Goal: Task Accomplishment & Management: Use online tool/utility

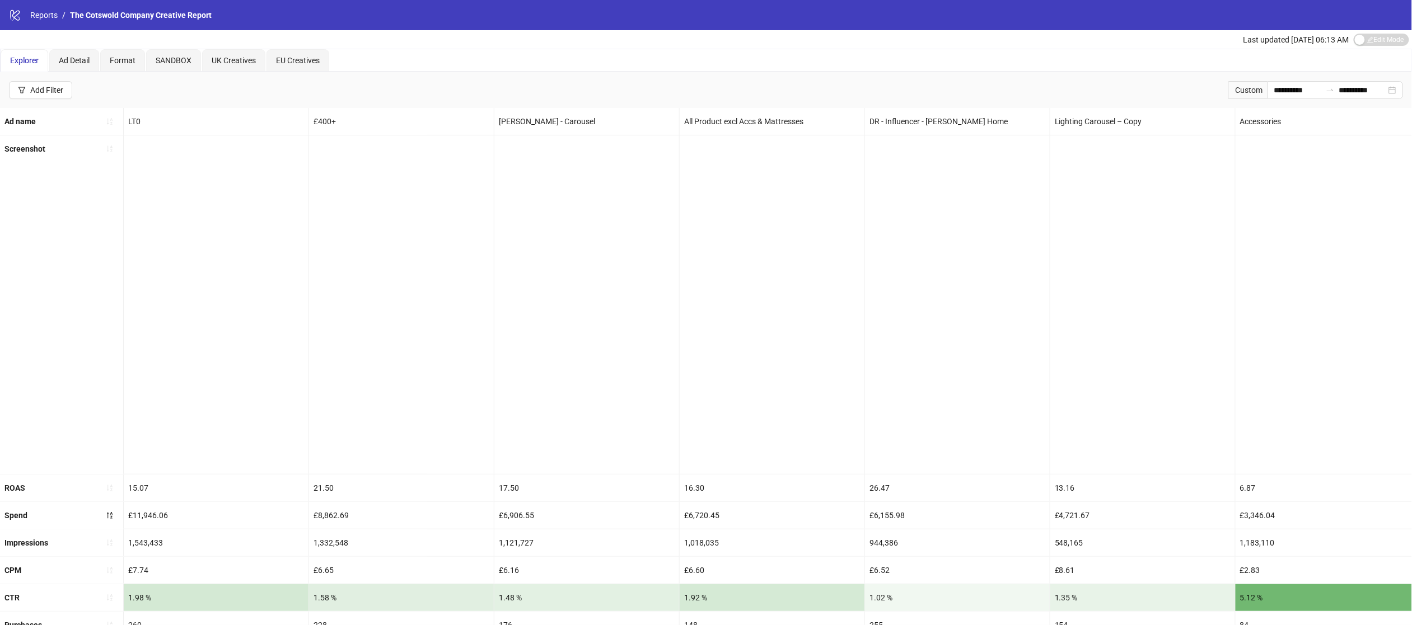
scroll to position [0, 2796]
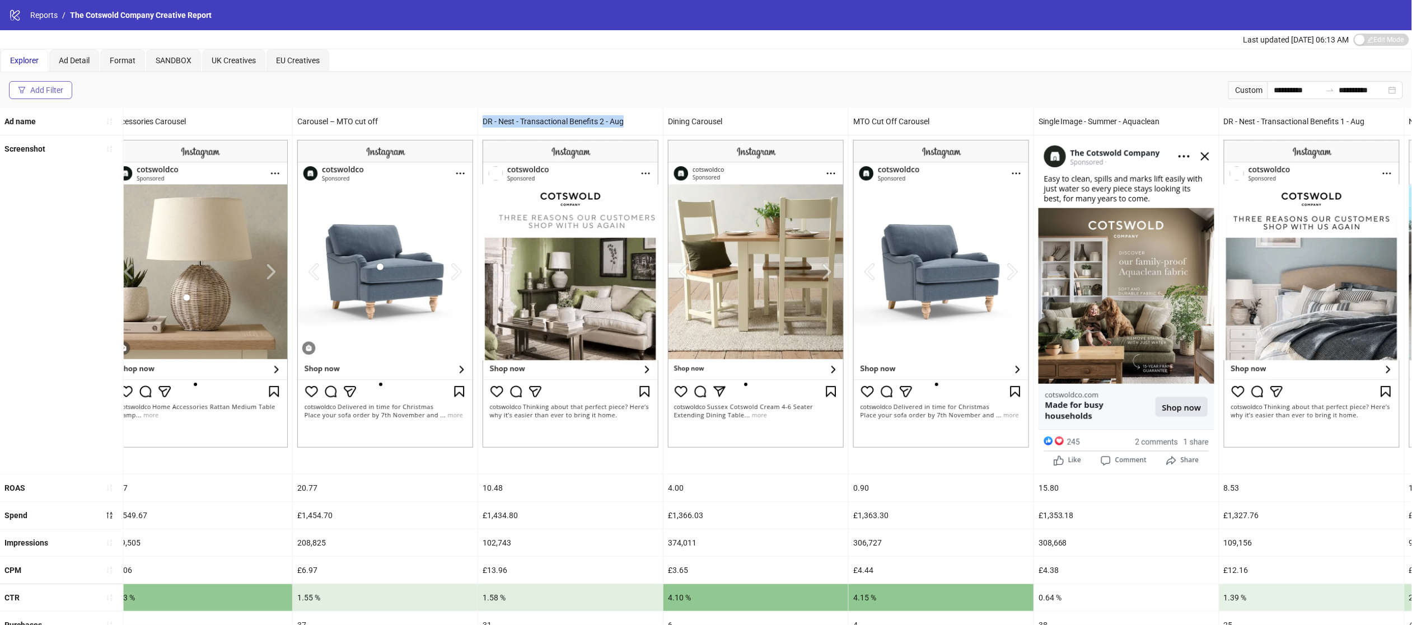
click at [45, 86] on div "Add Filter" at bounding box center [46, 90] width 33 height 9
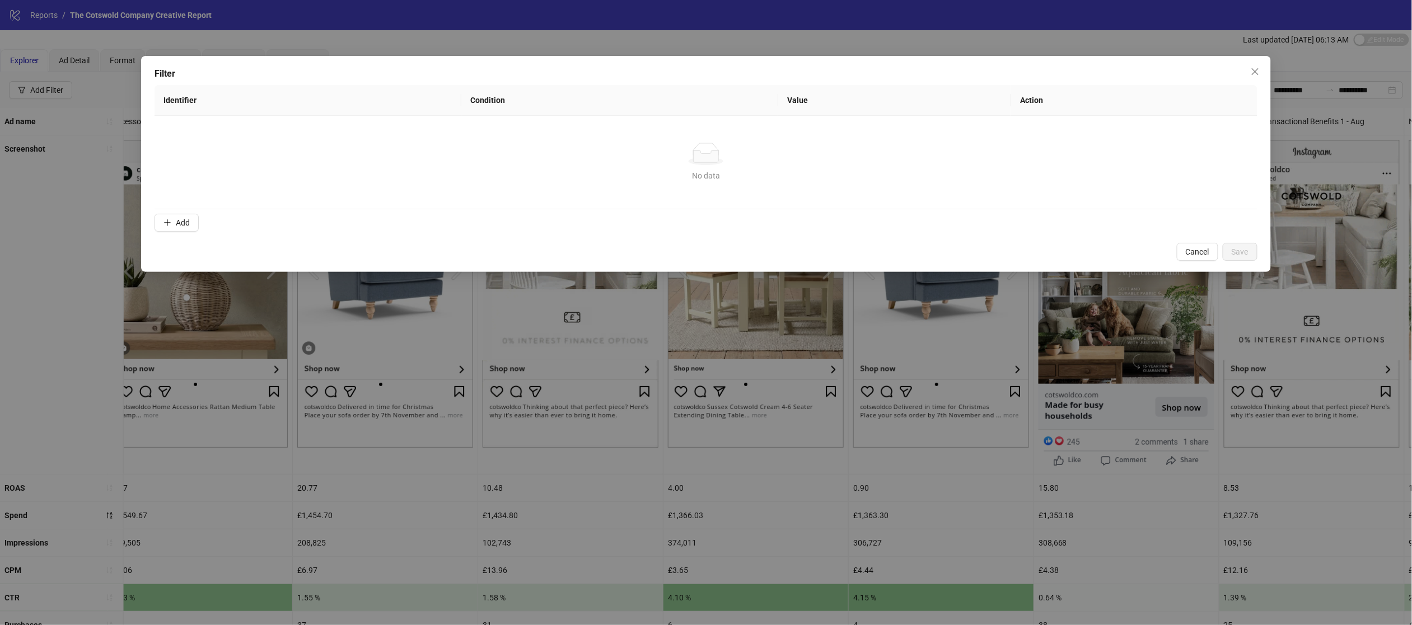
click at [177, 212] on form "Identifier Condition Value Action No data No data Add" at bounding box center [706, 160] width 1103 height 151
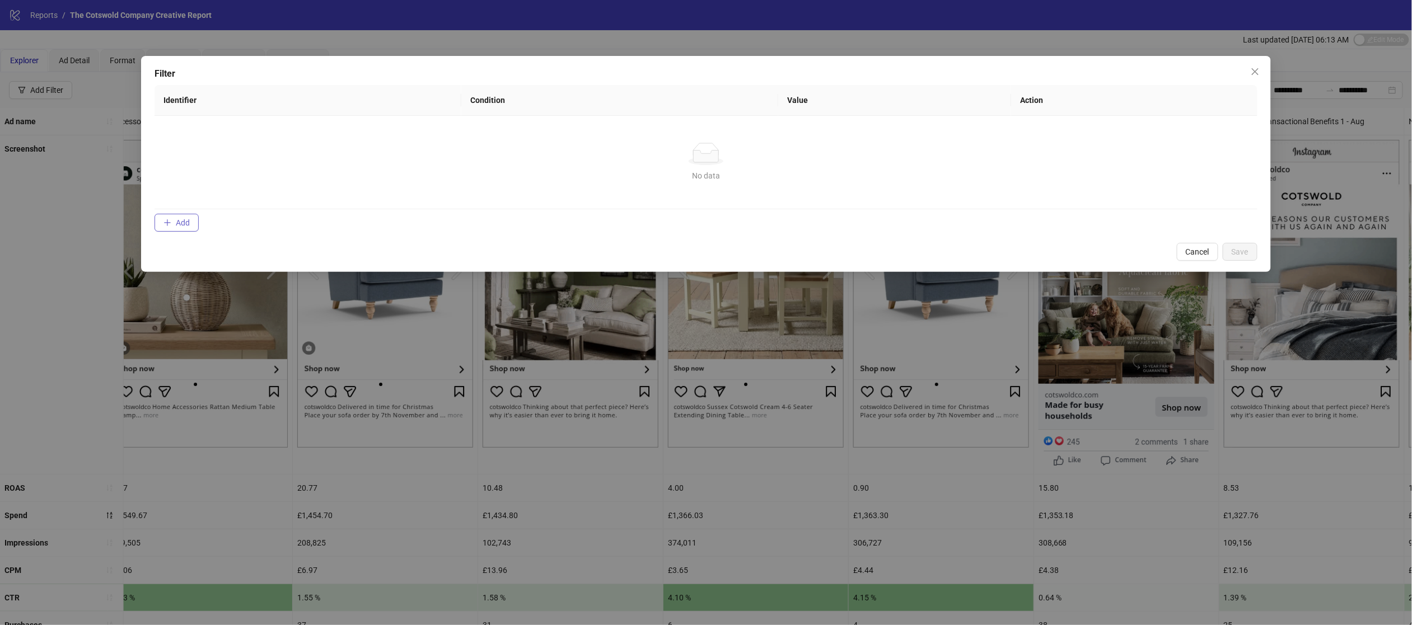
click at [177, 219] on span "Add" at bounding box center [183, 222] width 14 height 9
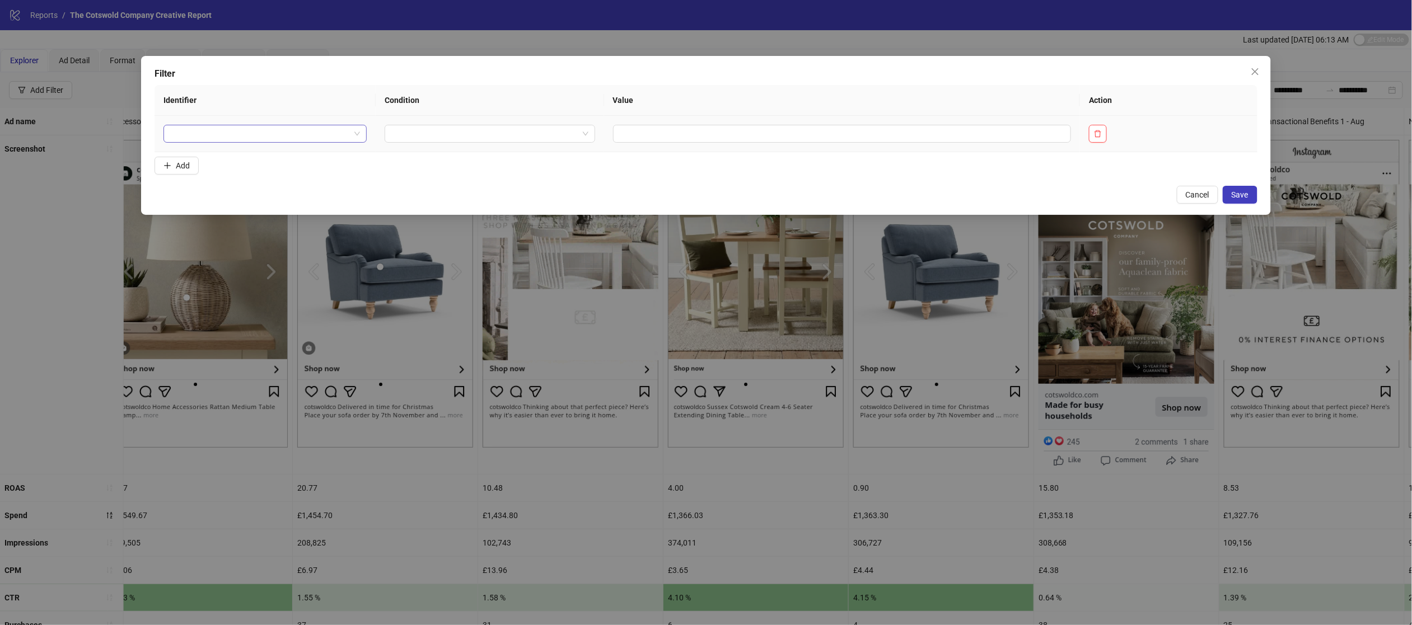
click at [263, 134] on input "search" at bounding box center [260, 133] width 180 height 17
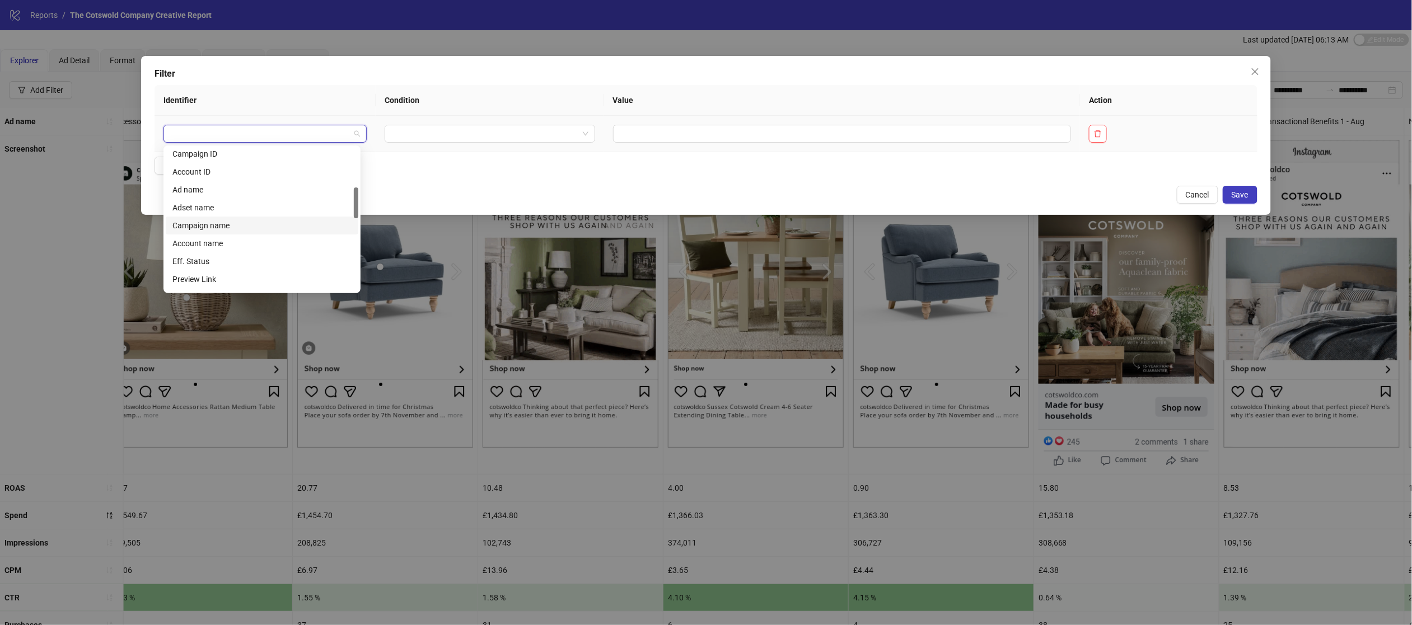
scroll to position [182, 0]
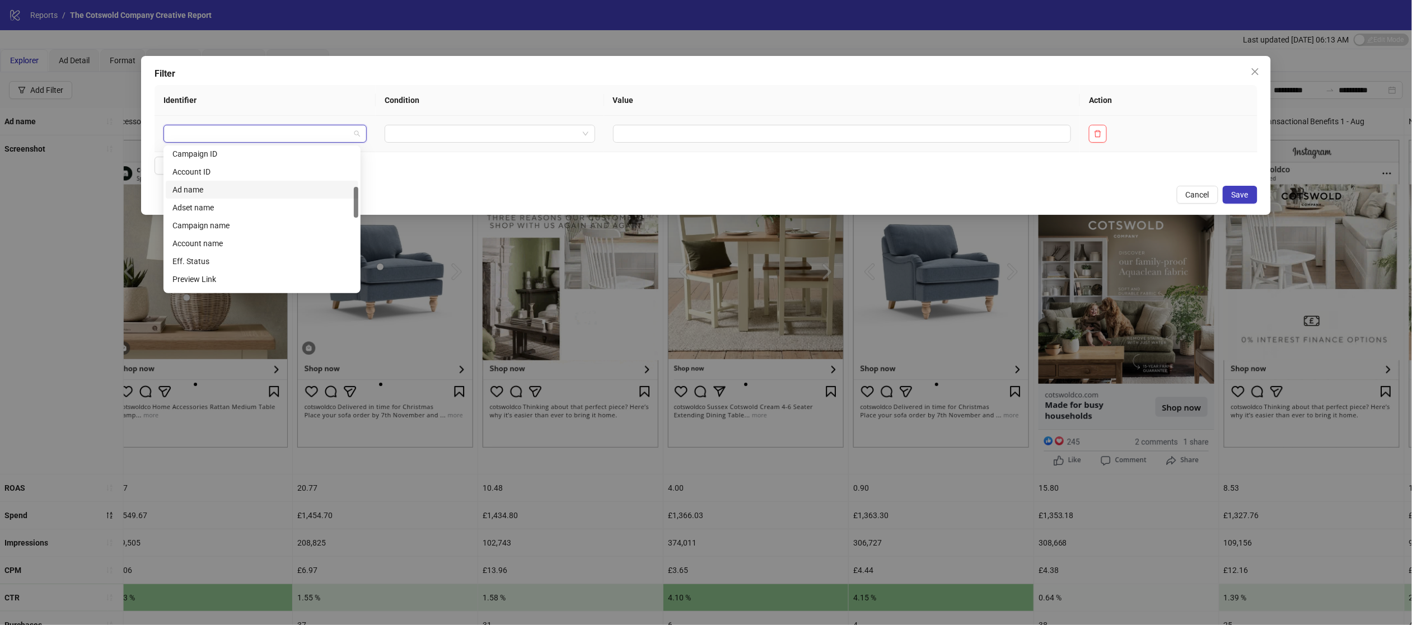
click at [246, 186] on div "Ad name" at bounding box center [261, 190] width 179 height 12
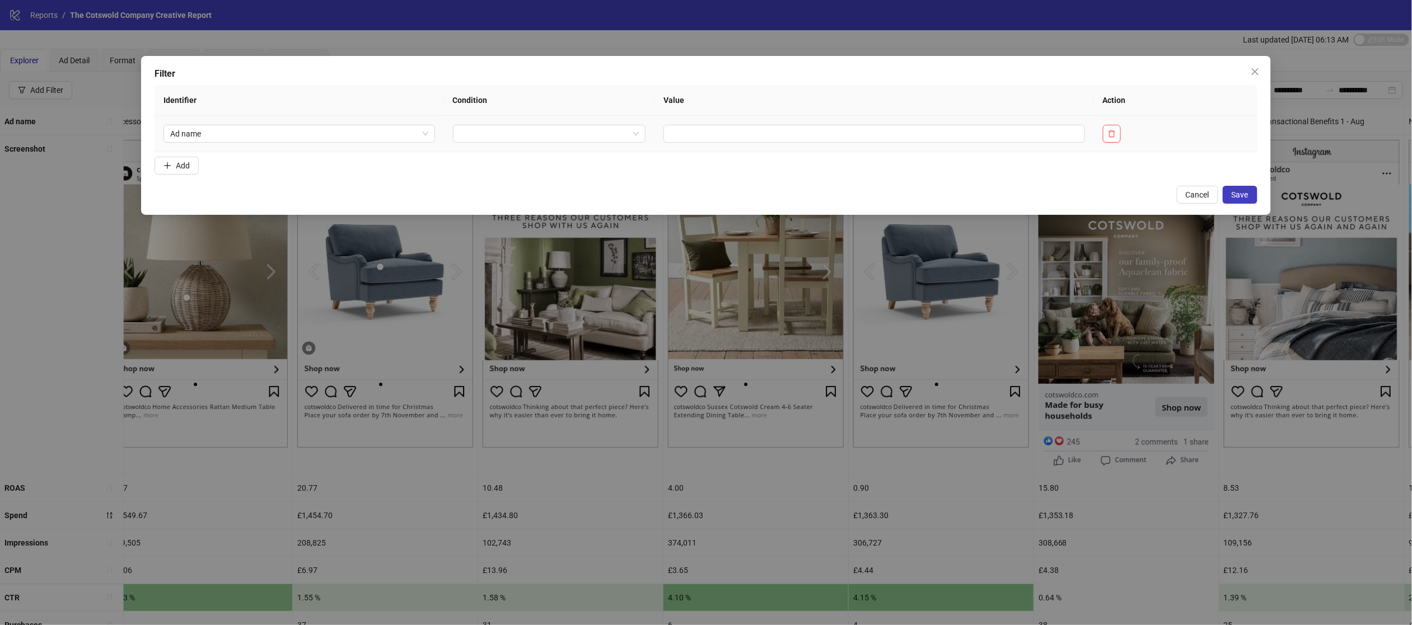
click at [480, 121] on td at bounding box center [549, 134] width 210 height 36
click at [478, 135] on input "search" at bounding box center [544, 133] width 169 height 17
click at [485, 171] on div "CONTAINS" at bounding box center [546, 175] width 170 height 12
click at [782, 137] on input "text" at bounding box center [907, 134] width 383 height 18
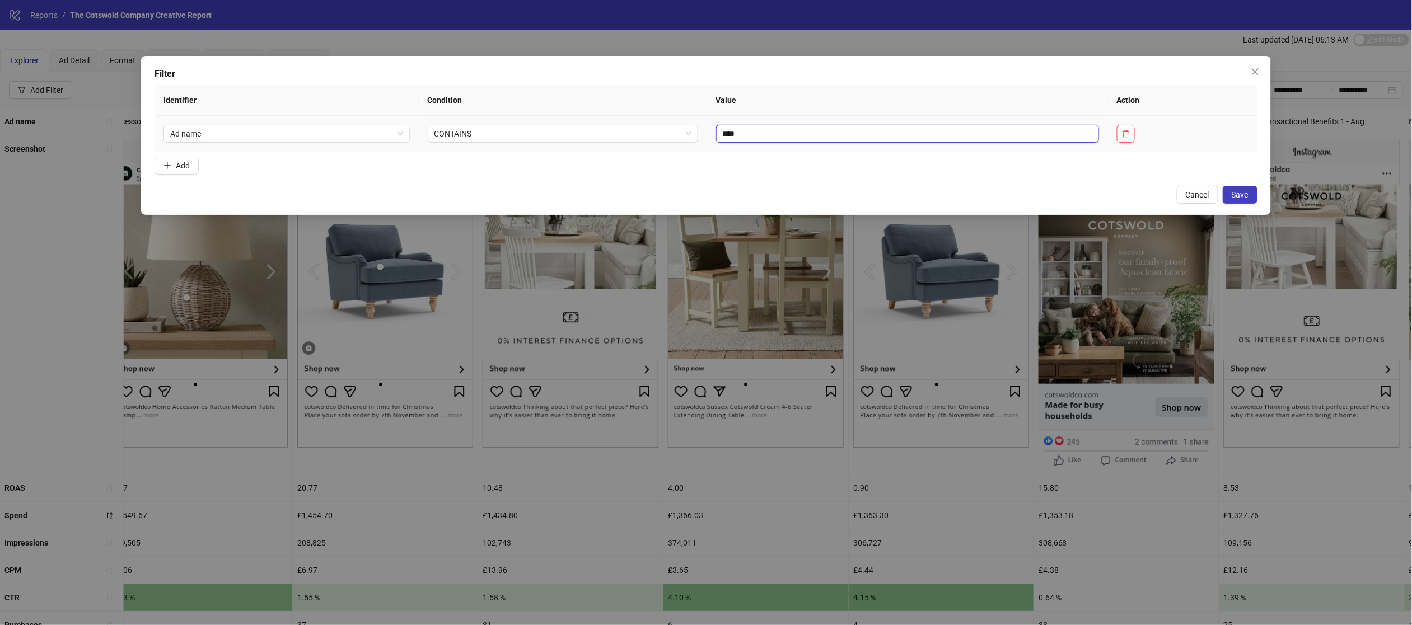
type input "****"
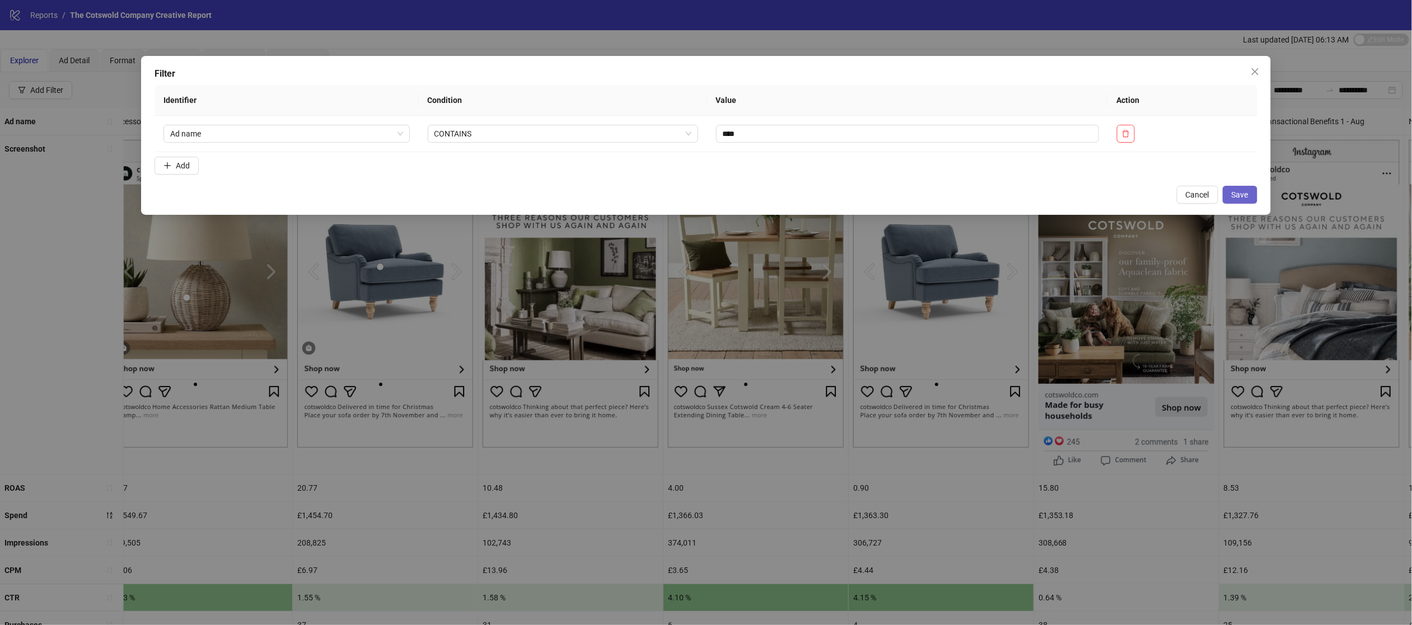
click at [1238, 186] on button "Save" at bounding box center [1240, 195] width 35 height 18
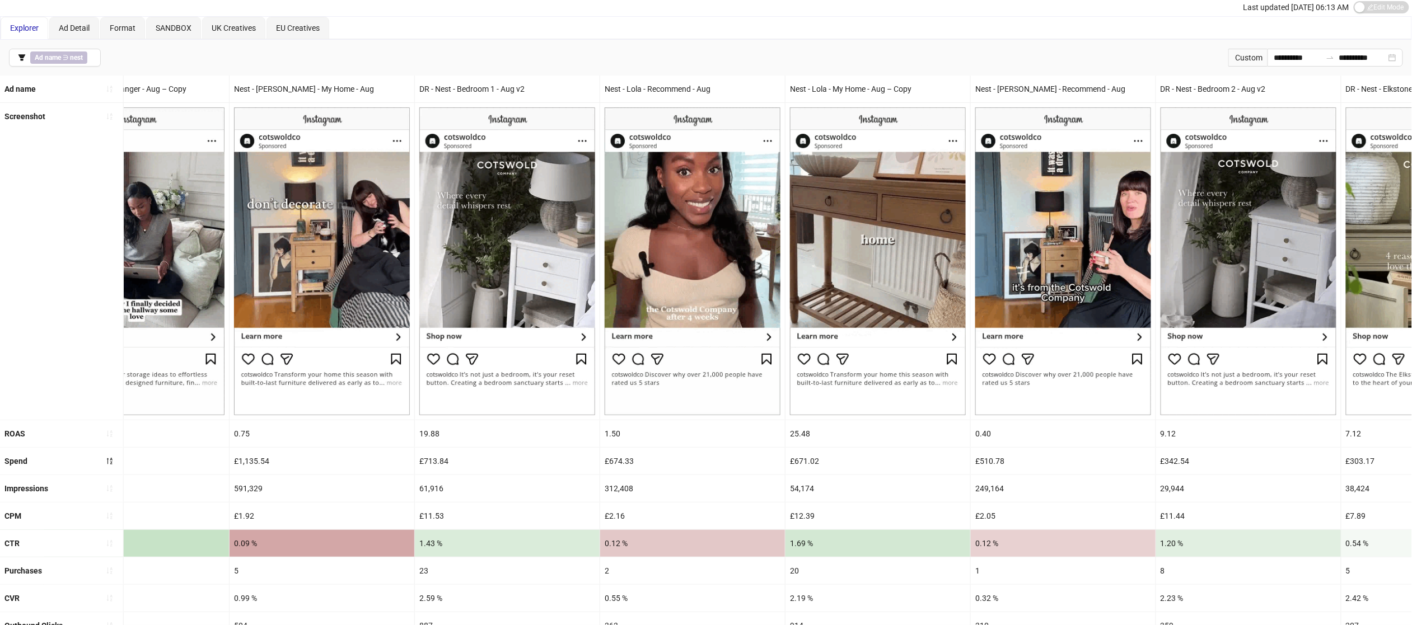
scroll to position [0, 0]
